Goal: Communication & Community: Share content

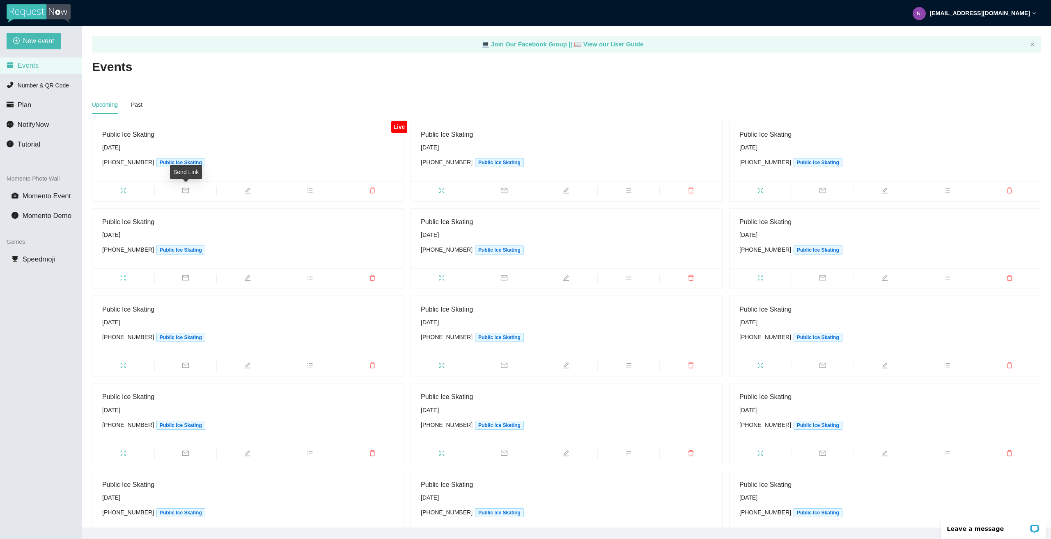
click at [191, 193] on span "mail" at bounding box center [186, 191] width 62 height 9
click at [160, 115] on div "Email Text" at bounding box center [152, 112] width 38 height 19
click at [170, 111] on div "Text" at bounding box center [166, 112] width 11 height 9
drag, startPoint x: 153, startPoint y: 134, endPoint x: 482, endPoint y: 165, distance: 330.4
click at [482, 165] on body "[EMAIL_ADDRESS][DOMAIN_NAME] New event Events Number & QR Code Plan NotifyNow T…" at bounding box center [525, 269] width 1051 height 539
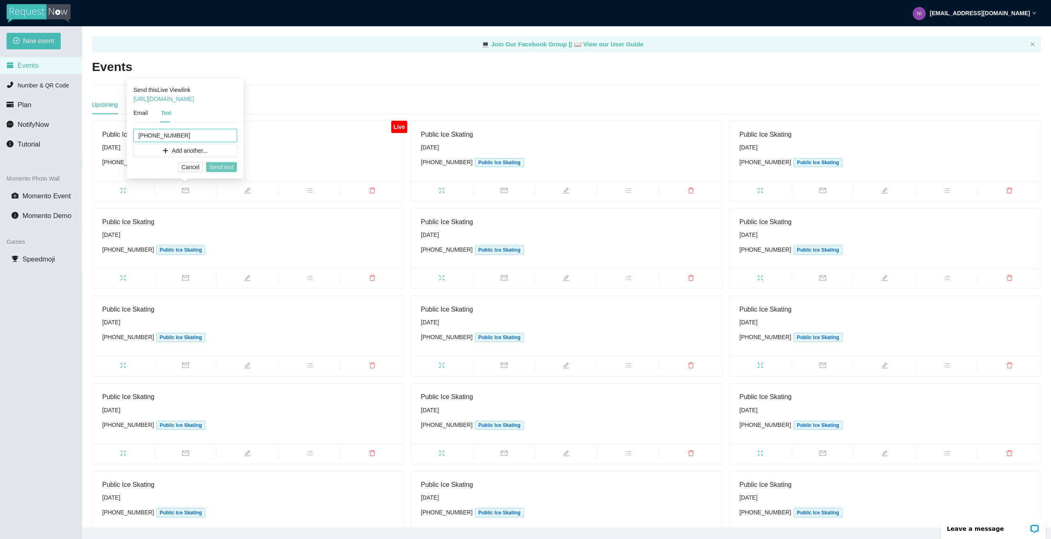
type input "[PHONE_NUMBER]"
click at [228, 167] on span "Send text" at bounding box center [221, 167] width 24 height 9
